Goal: Find specific page/section: Find specific page/section

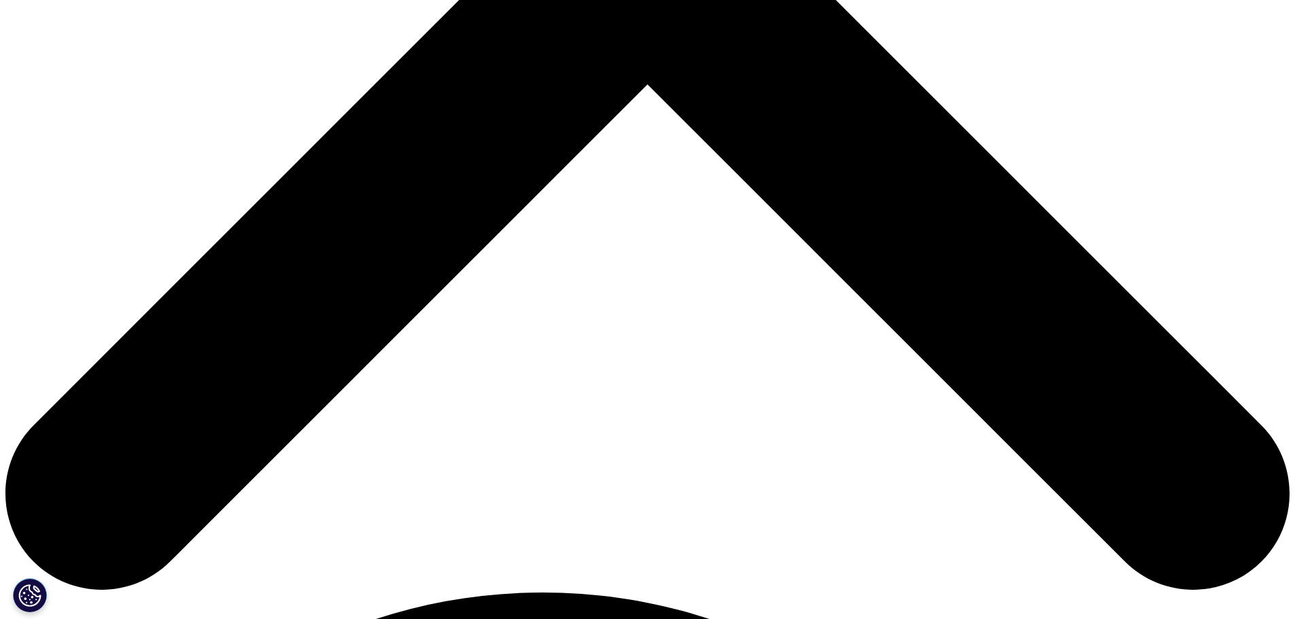
scroll to position [884, 0]
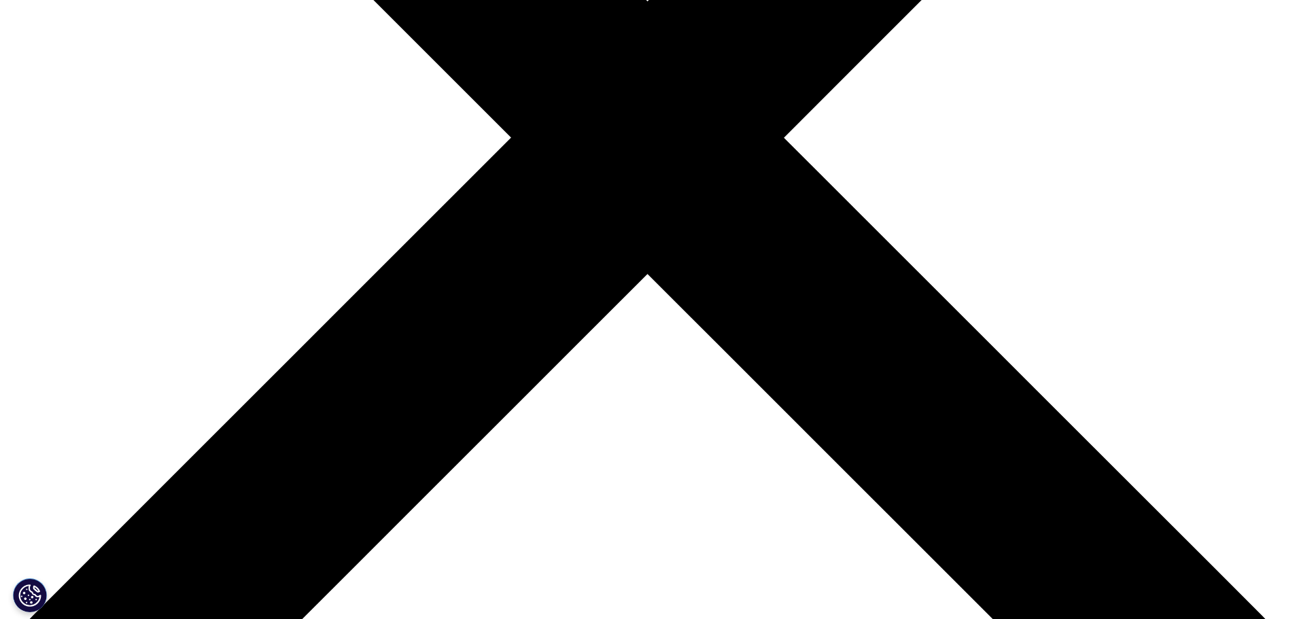
scroll to position [816, 0]
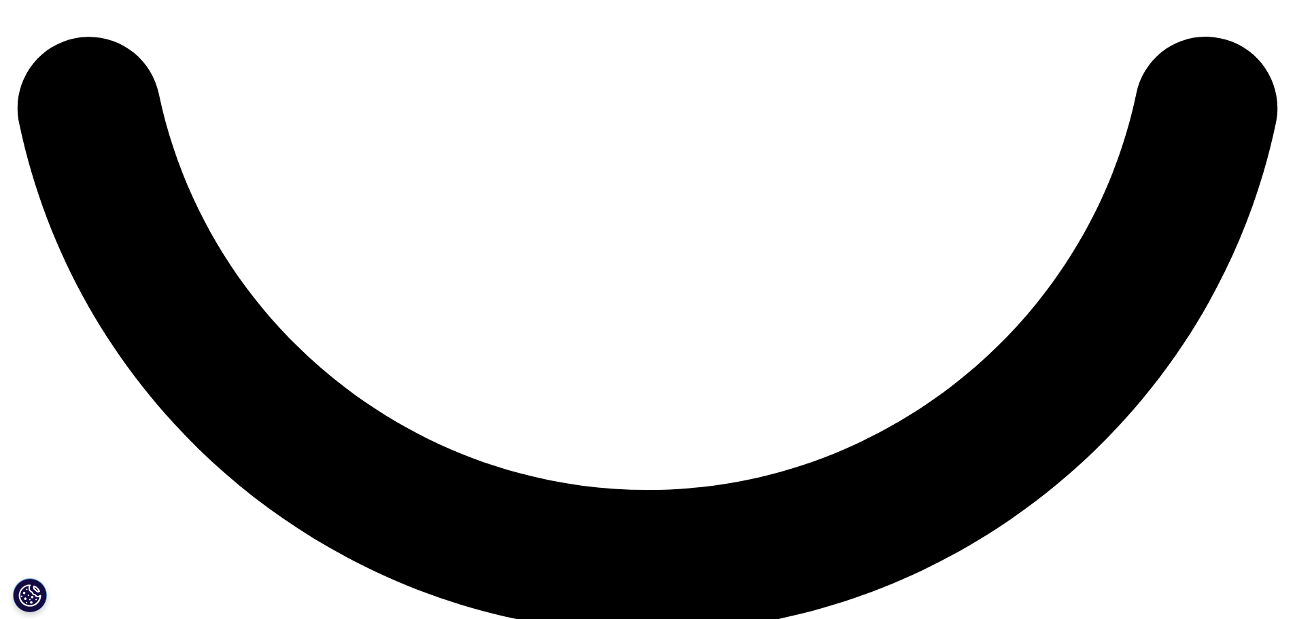
scroll to position [3264, 0]
